Goal: Transaction & Acquisition: Purchase product/service

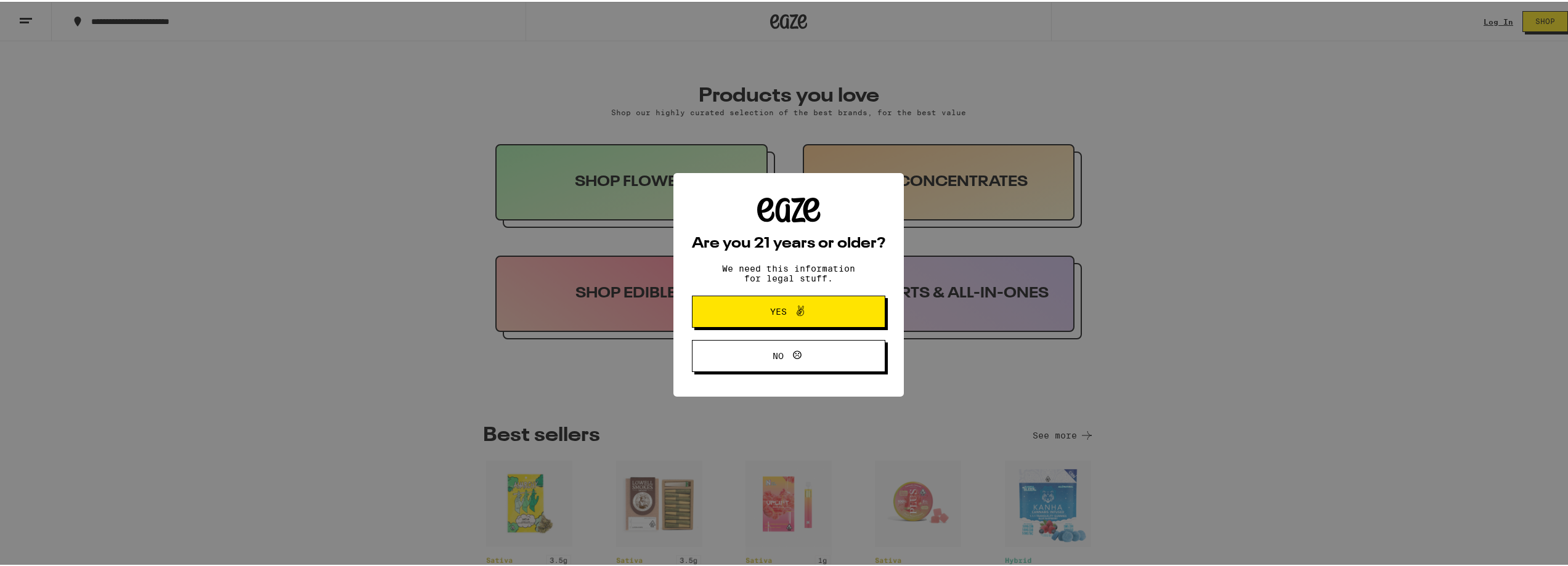
scroll to position [554, 0]
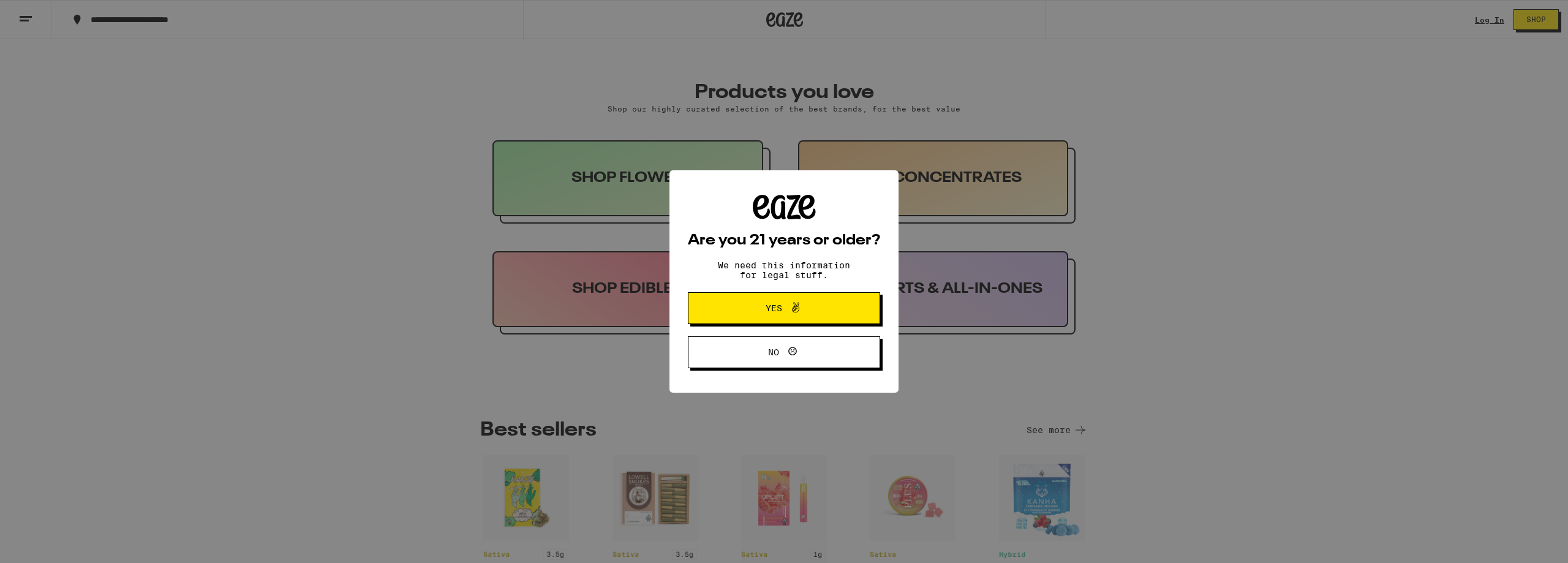
click at [770, 323] on button "Yes" at bounding box center [784, 308] width 192 height 32
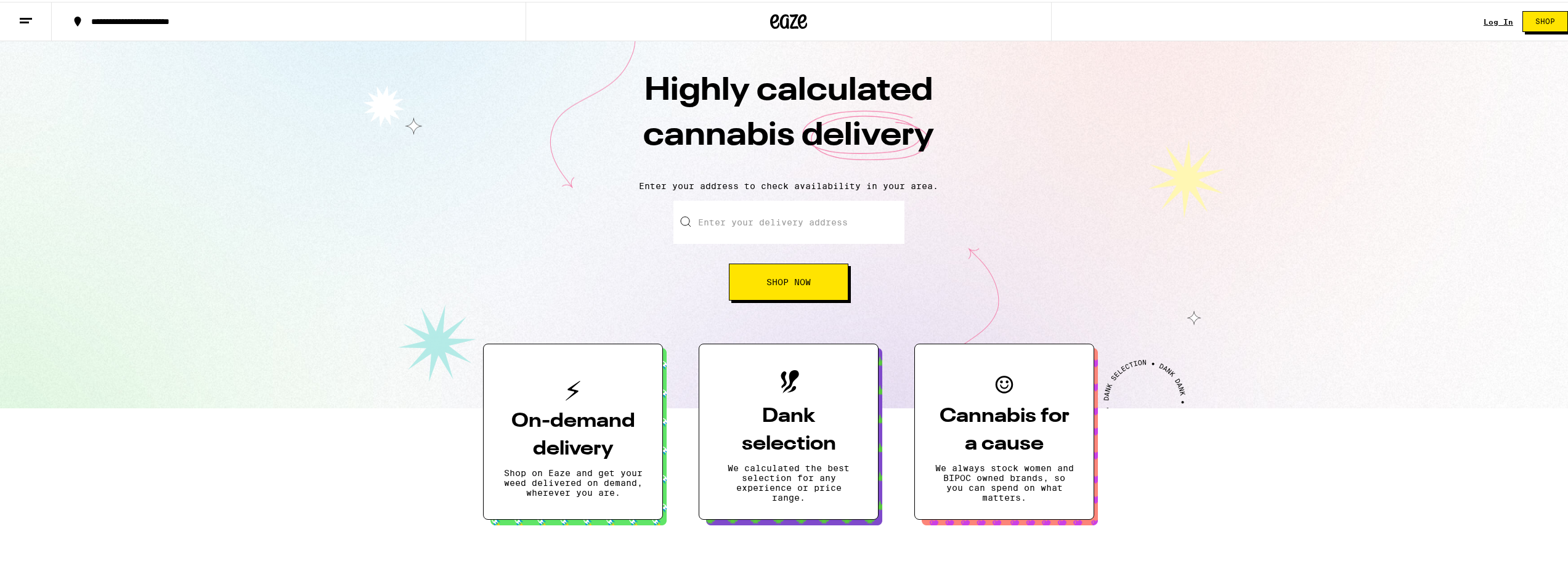
scroll to position [0, 0]
click at [784, 218] on input "Enter your delivery address" at bounding box center [788, 220] width 231 height 43
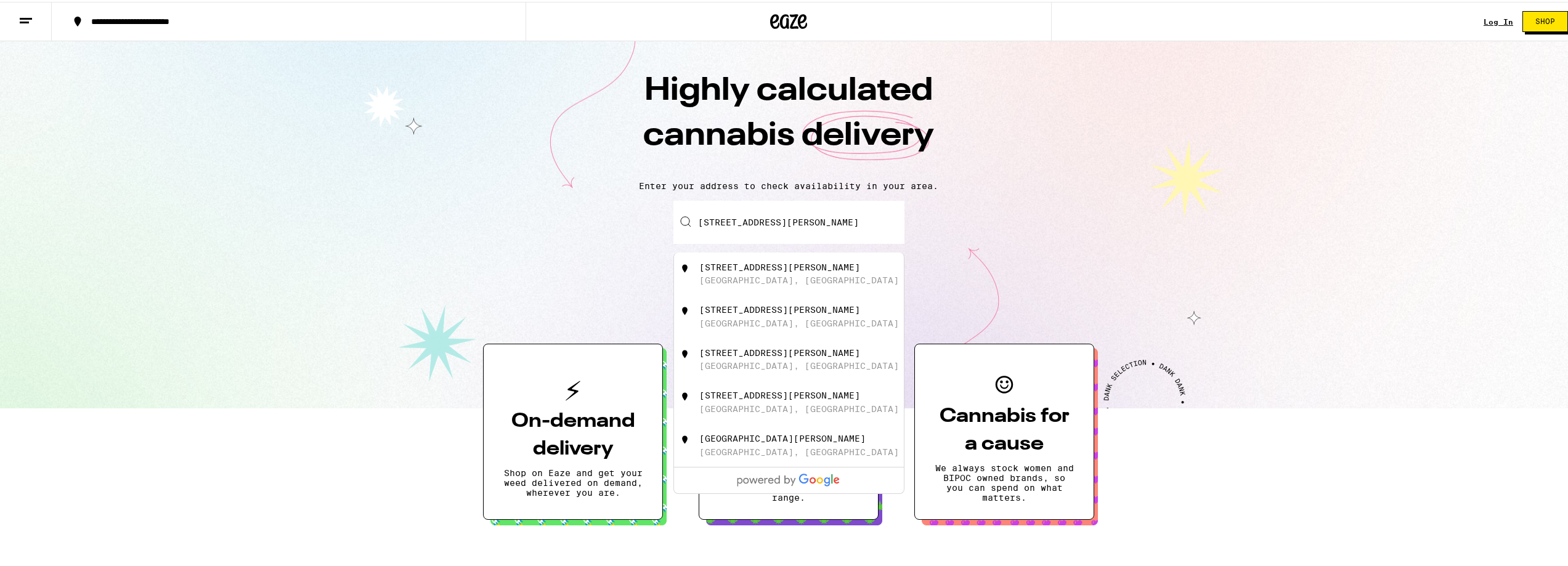
click at [791, 277] on div "[STREET_ADDRESS][PERSON_NAME]" at bounding box center [809, 272] width 220 height 23
type input "[STREET_ADDRESS][PERSON_NAME]"
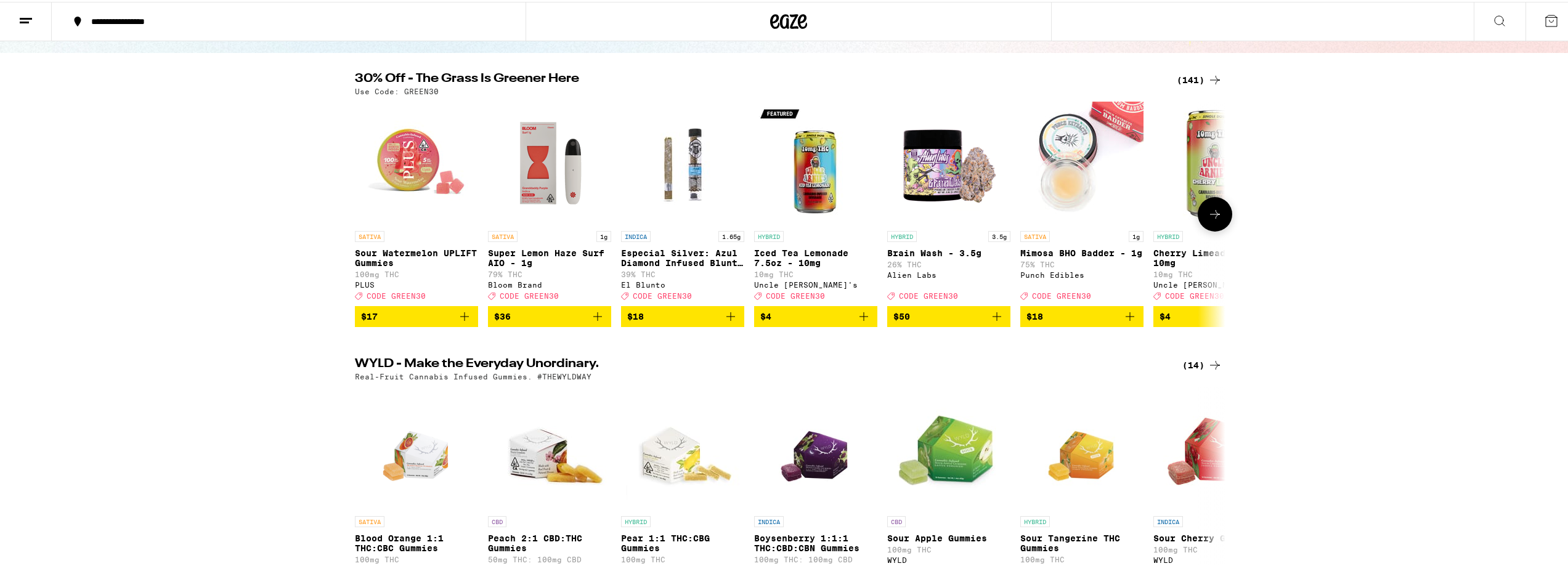
scroll to position [62, 0]
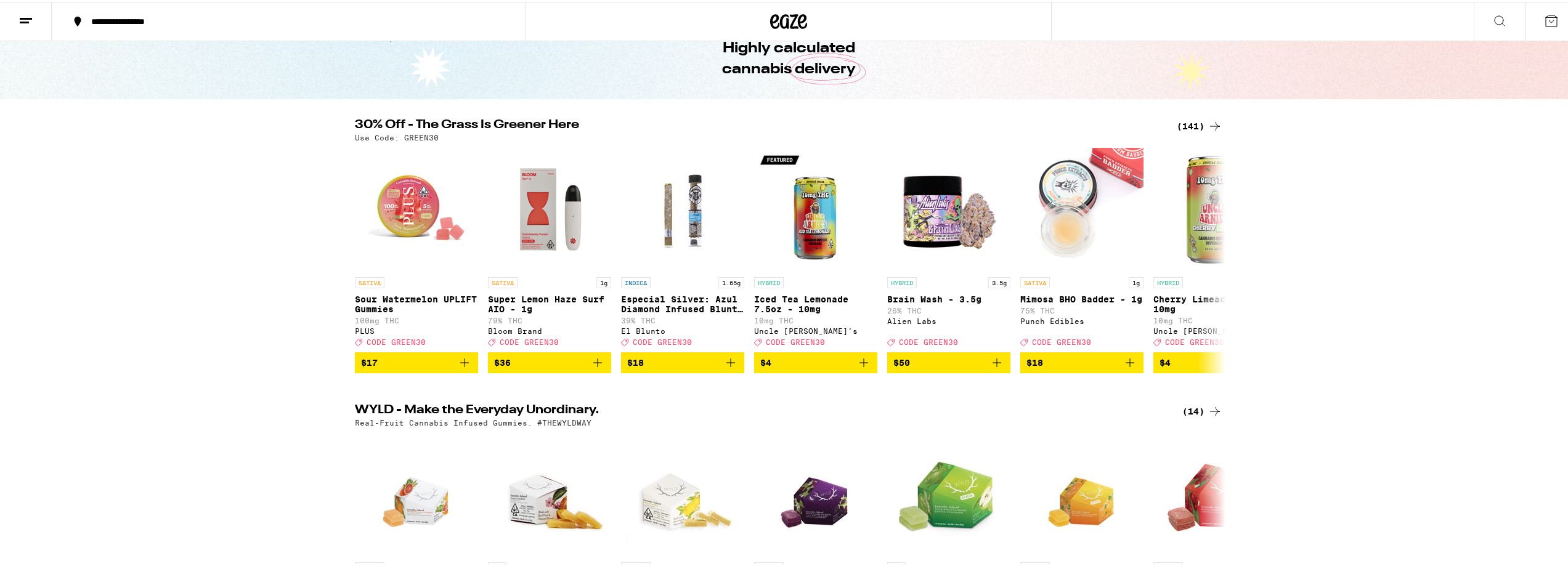
click at [1186, 130] on div "(141)" at bounding box center [1199, 125] width 46 height 15
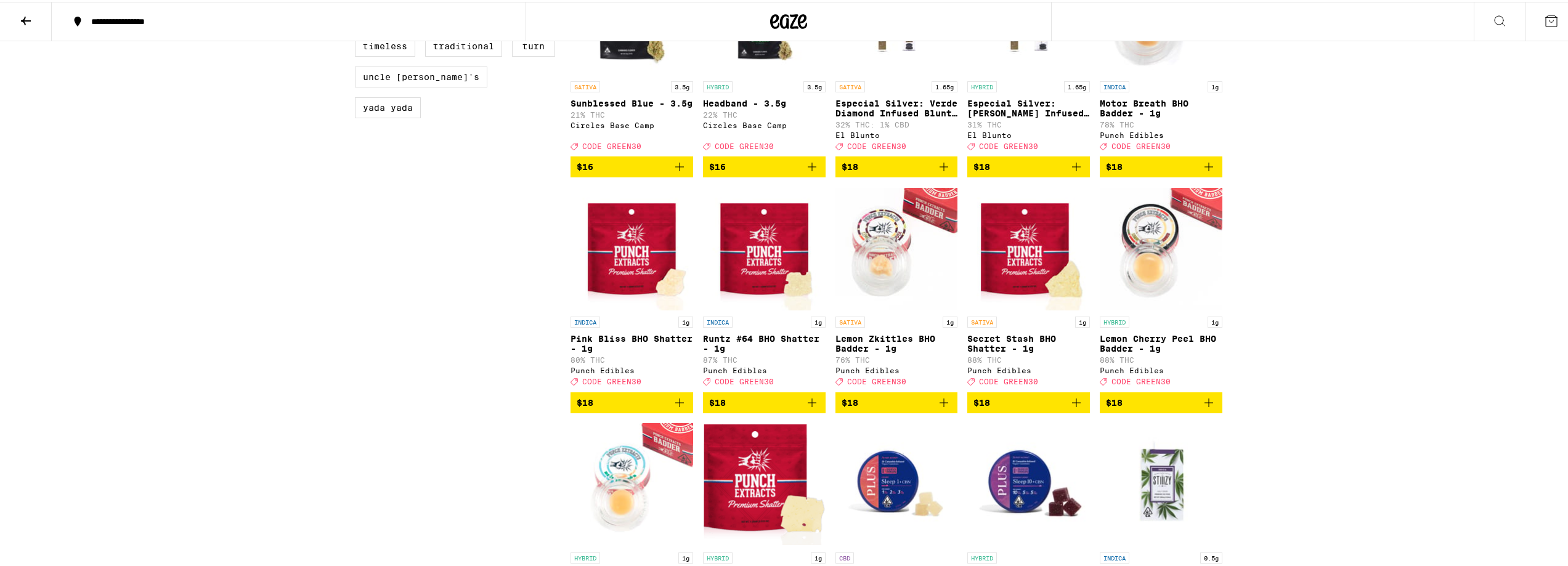
scroll to position [1233, 0]
